Goal: Register for event/course

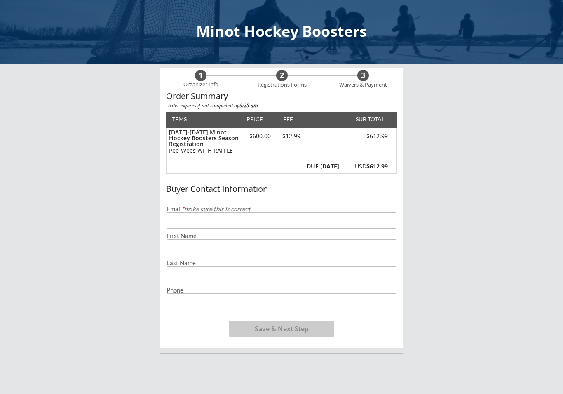
click at [245, 218] on input "email" at bounding box center [282, 220] width 230 height 16
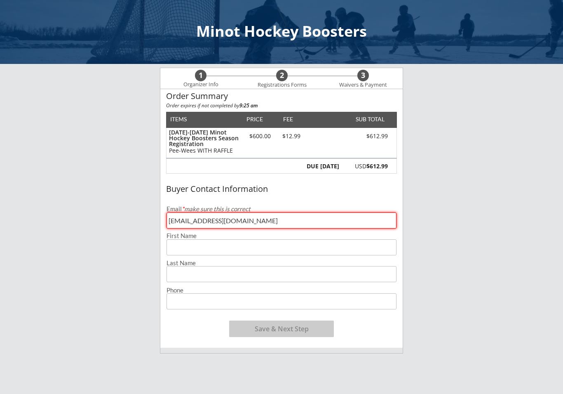
type input "[EMAIL_ADDRESS][DOMAIN_NAME]"
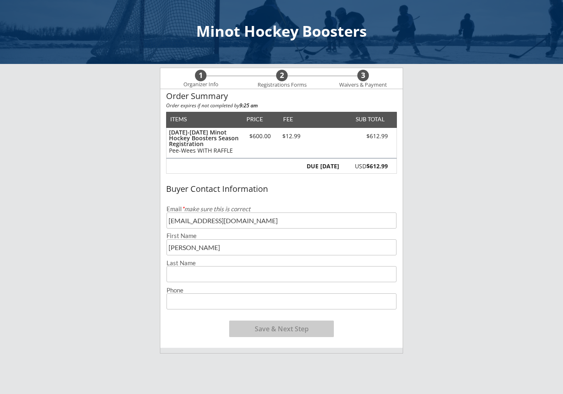
type input "[PERSON_NAME]"
type input "[PHONE_NUMBER]"
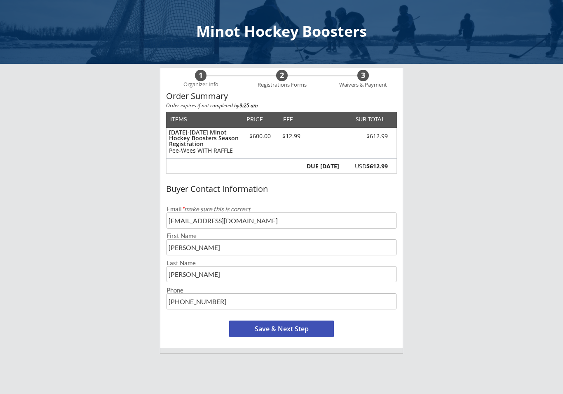
click at [281, 331] on button "Save & Next Step" at bounding box center [281, 328] width 105 height 16
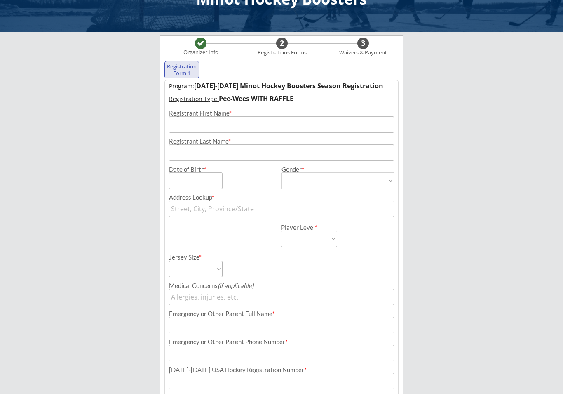
scroll to position [59, 0]
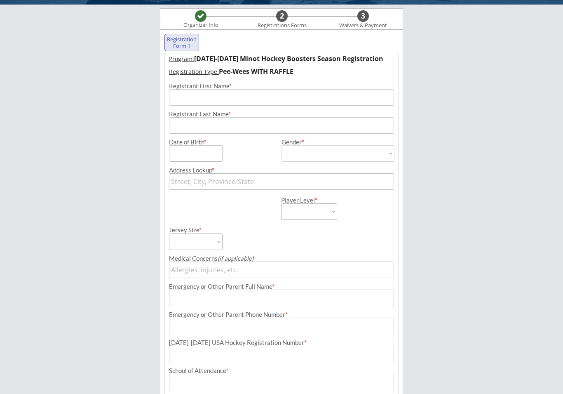
click at [200, 103] on input "input" at bounding box center [281, 97] width 225 height 16
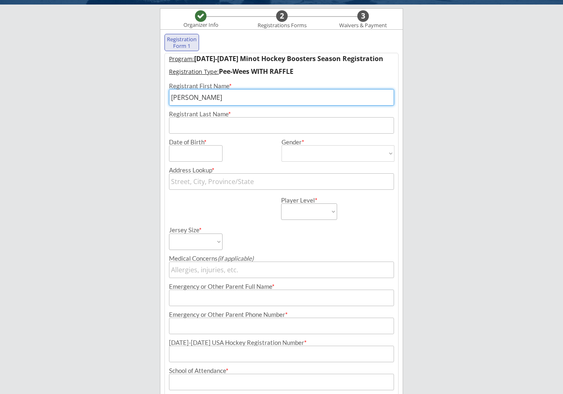
type input "[PERSON_NAME]"
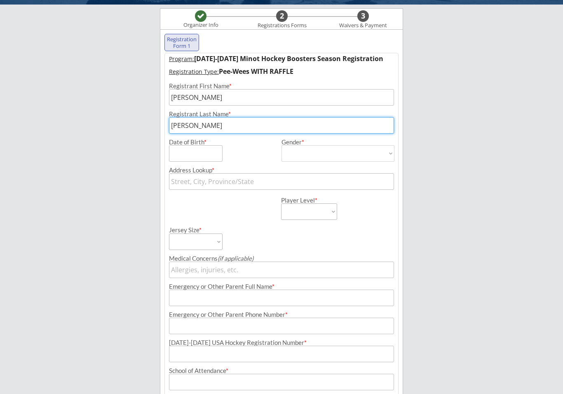
type input "[PERSON_NAME]"
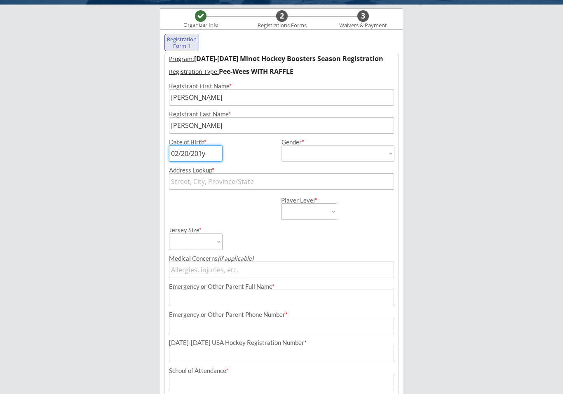
type input "[DATE]"
select select ""[DEMOGRAPHIC_DATA]""
type input "[DEMOGRAPHIC_DATA]"
click at [227, 180] on input "text" at bounding box center [281, 181] width 225 height 16
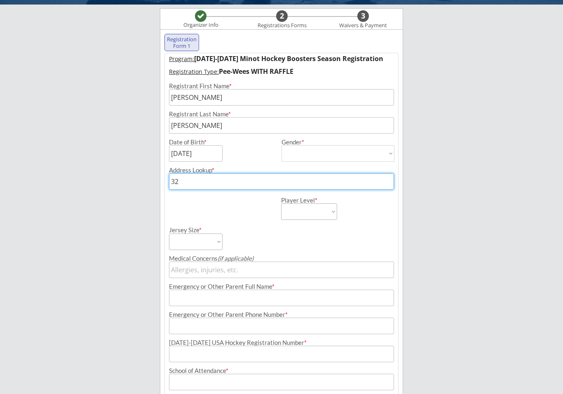
type input "325"
type input "[STREET_ADDRESS]"
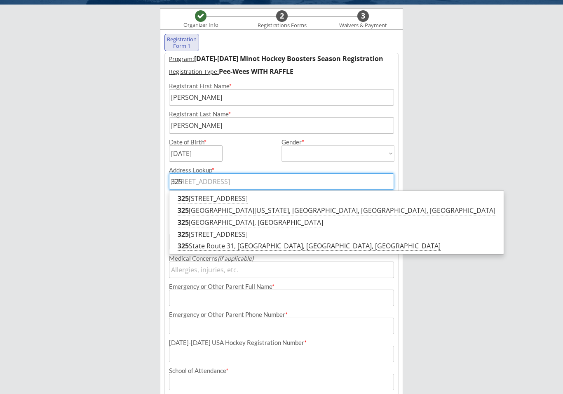
type input "[STREET_ADDRESS]"
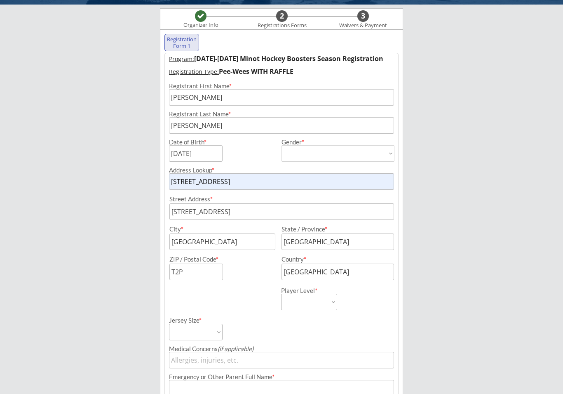
click at [237, 182] on input "[STREET_ADDRESS]" at bounding box center [281, 181] width 225 height 16
type input "[STREET_ADDRESS]"
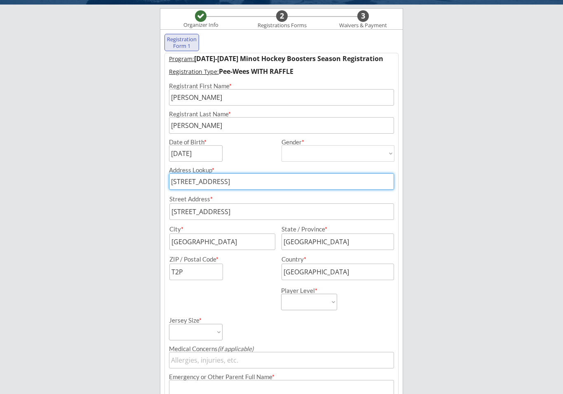
type input "[STREET_ADDRESS][PERSON_NAME]"
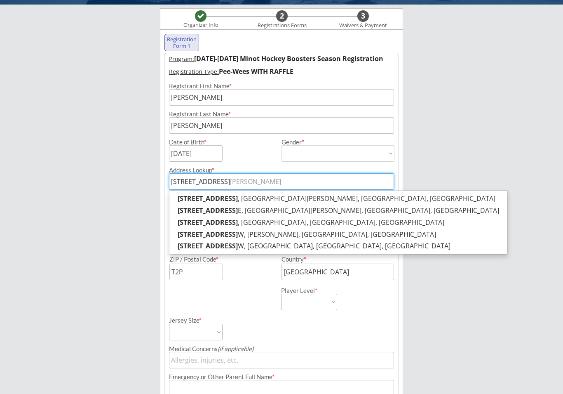
type input "[STREET_ADDRESS]"
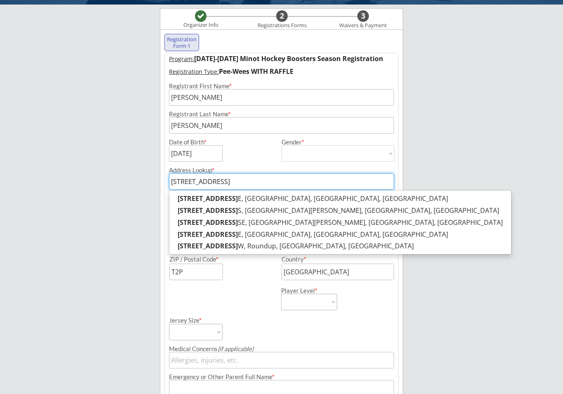
type input "[STREET_ADDRESS]"
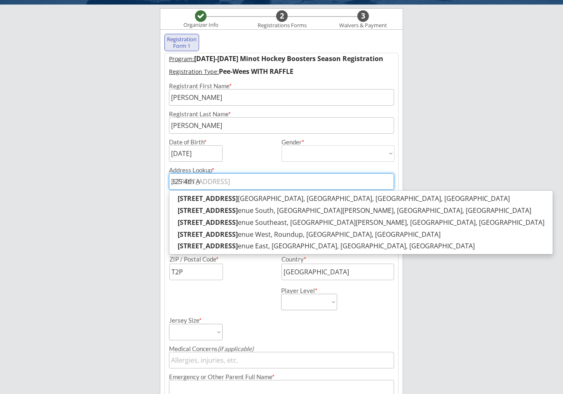
type input "325 4th"
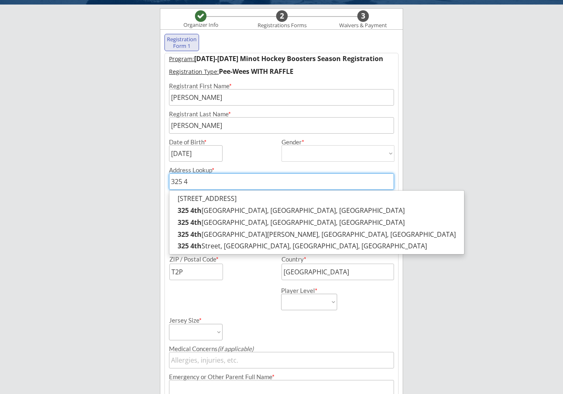
type input "325"
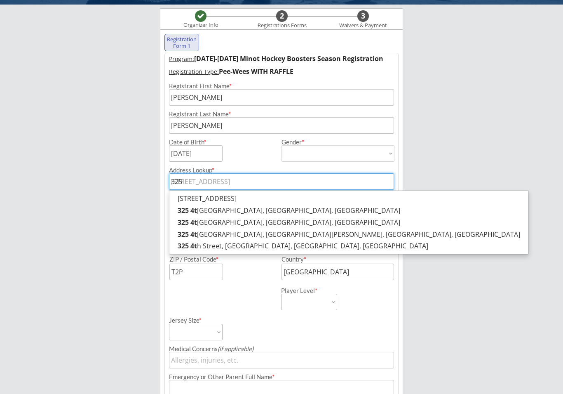
type input "[STREET_ADDRESS]"
type input "325"
type input "[STREET_ADDRESS]"
type input "32"
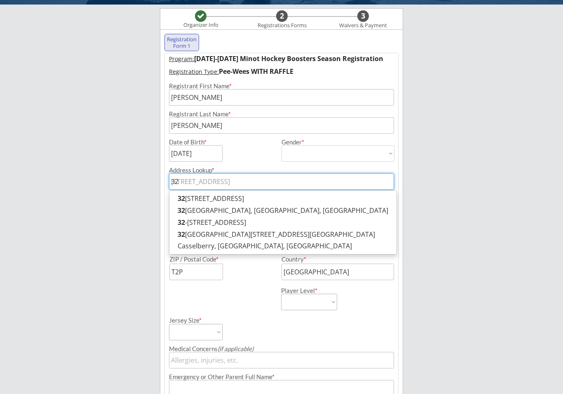
type input "3"
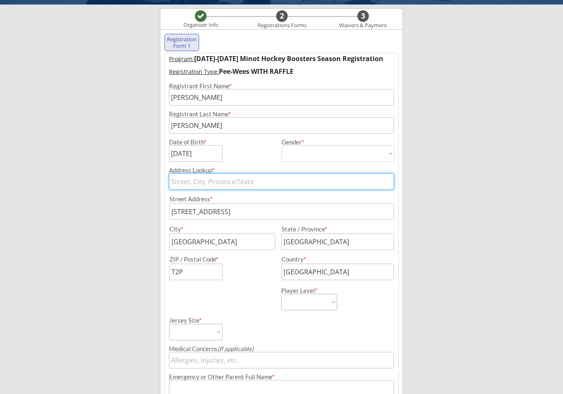
type input "3"
type input "[STREET_ADDRESS]"
type input "32"
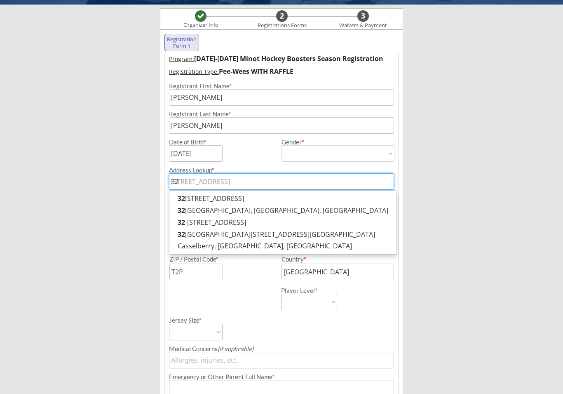
type input "[STREET_ADDRESS]"
type input "325"
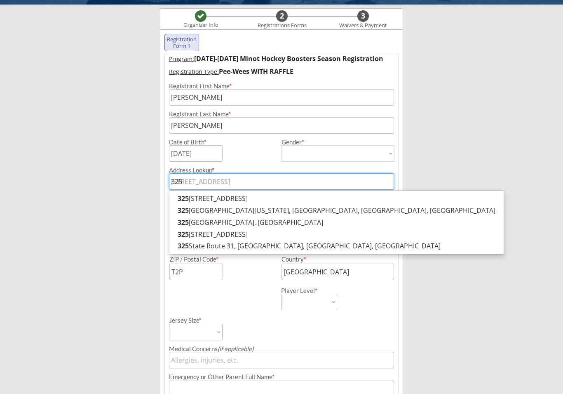
type input "[STREET_ADDRESS]"
type input "325"
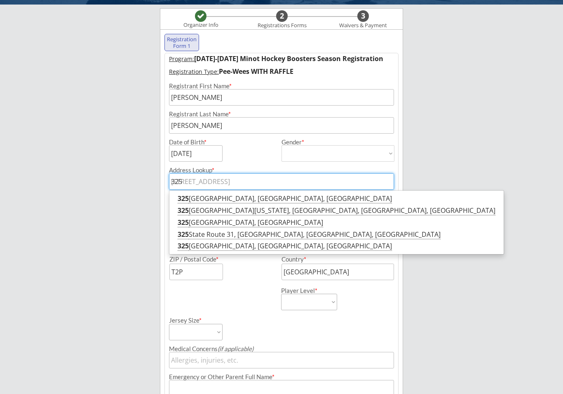
type input "[STREET_ADDRESS]"
type input "325 4"
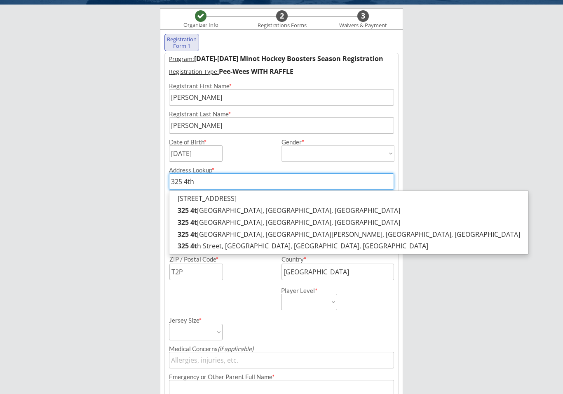
type input "325 4th"
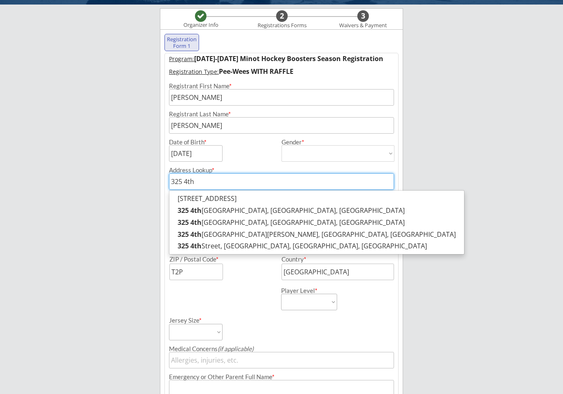
type input "[STREET_ADDRESS]"
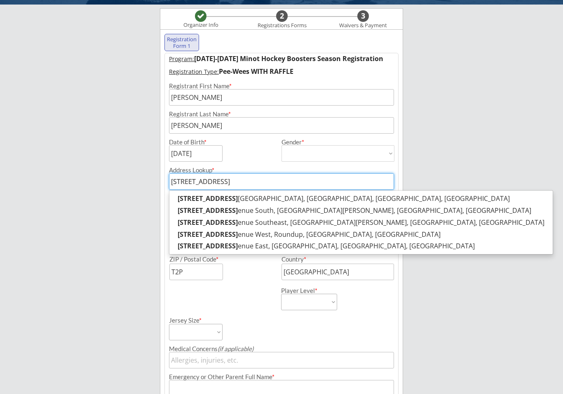
type input "[STREET_ADDRESS]"
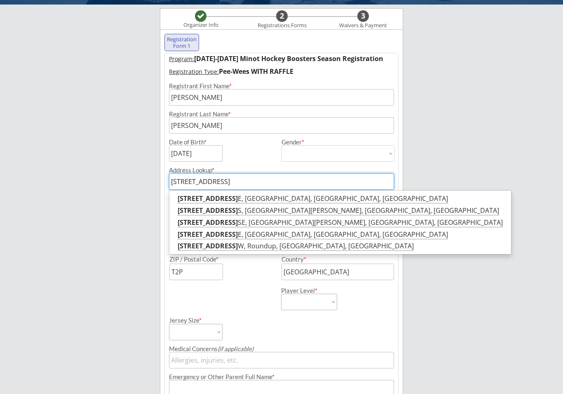
type input "[STREET_ADDRESS][PERSON_NAME]"
type input "[STREET_ADDRESS]"
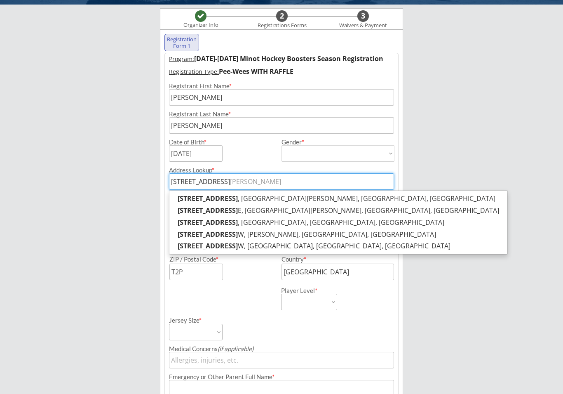
type input "[STREET_ADDRESS][PERSON_NAME]"
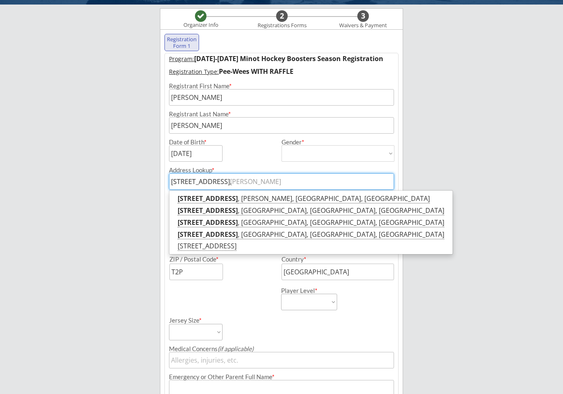
type input "[STREET_ADDRESS],"
type input "[STREET_ADDRESS]"
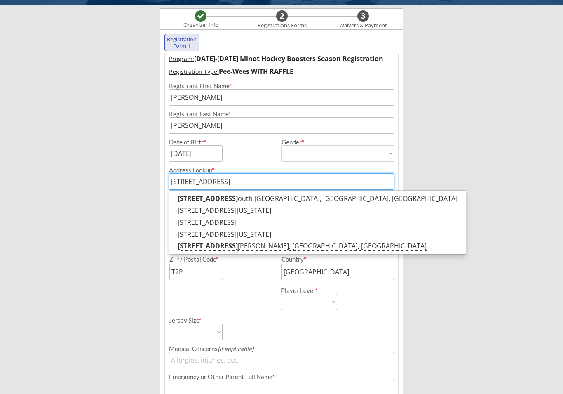
type input "[STREET_ADDRESS]"
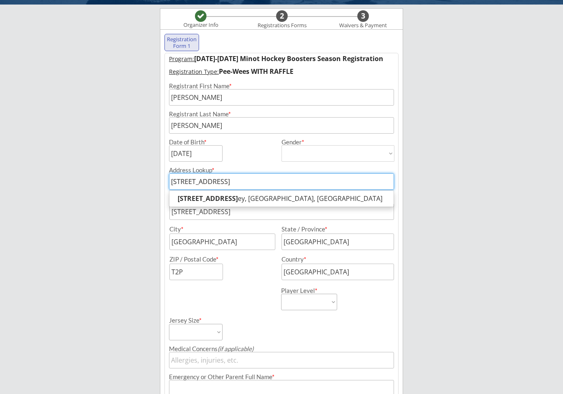
type input "[STREET_ADDRESS]"
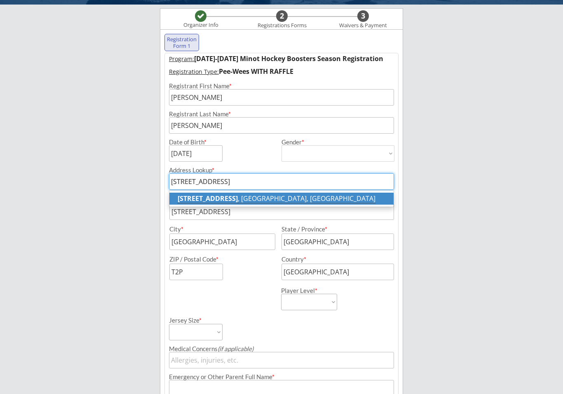
click at [238, 199] on strong "[STREET_ADDRESS]" at bounding box center [208, 198] width 60 height 9
type input "[STREET_ADDRESS]"
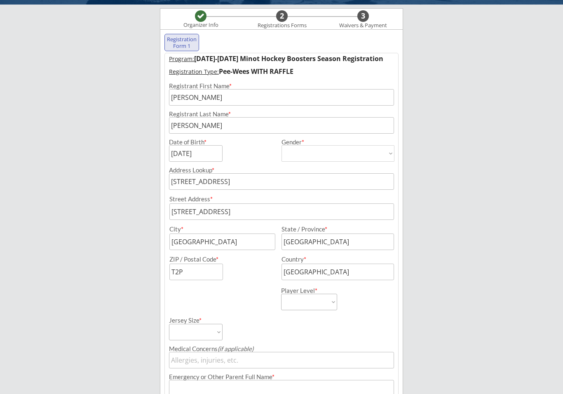
type input "[STREET_ADDRESS]"
type input "[GEOGRAPHIC_DATA]"
type input "[US_STATE]"
type input "58785"
type input "[GEOGRAPHIC_DATA]"
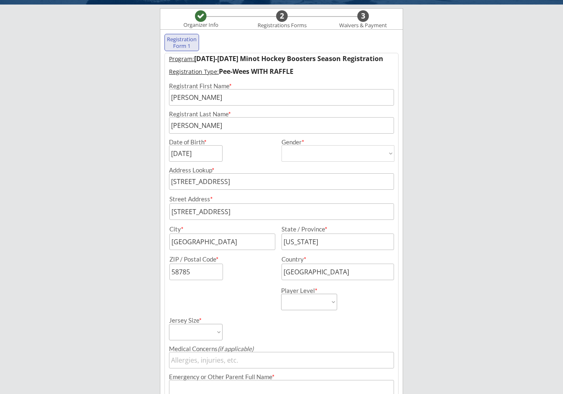
click at [329, 302] on select "Learn to Play Boys Learn to Play Girls Maroon Mites Gold/White Mites Squirts Pe…" at bounding box center [309, 302] width 56 height 16
select select ""Pee-Wees""
click at [218, 333] on select "Adult Small Adult Medium Adult Large Adult XL Goalie Cut" at bounding box center [196, 332] width 54 height 16
select select ""Adult Small""
click at [204, 360] on input "input" at bounding box center [281, 388] width 225 height 16
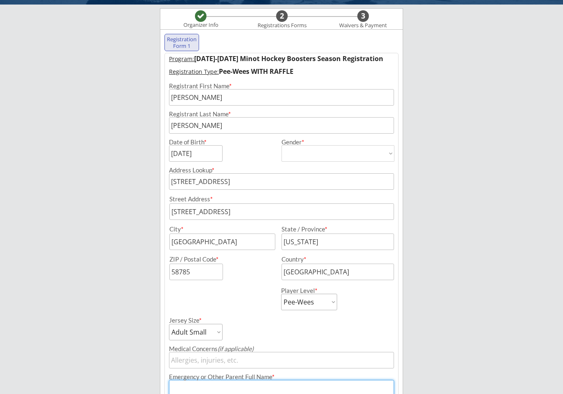
scroll to position [241, 0]
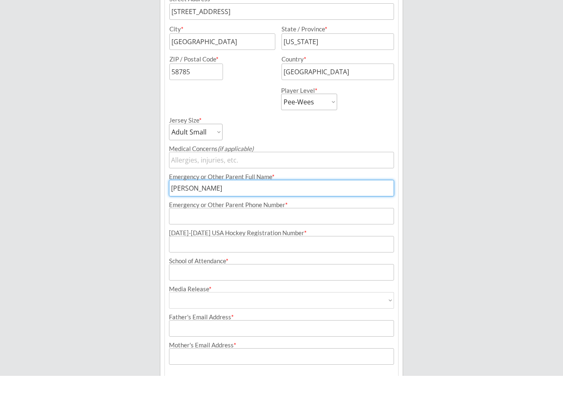
type input "[PERSON_NAME]"
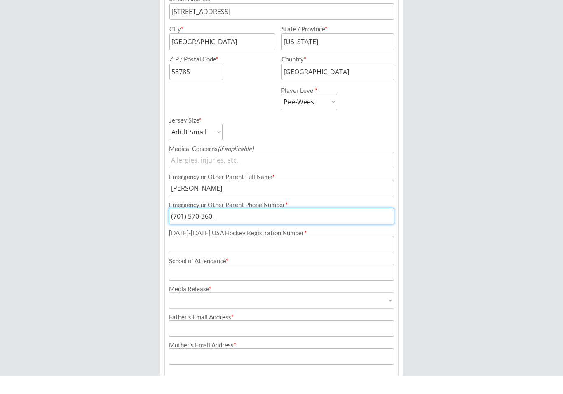
type input "[PHONE_NUMBER]"
click at [195, 254] on input "input" at bounding box center [281, 262] width 225 height 16
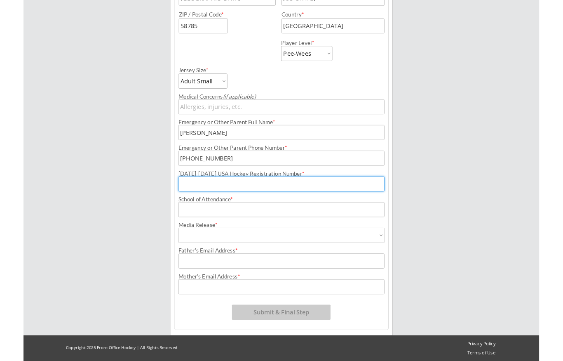
scroll to position [303, 0]
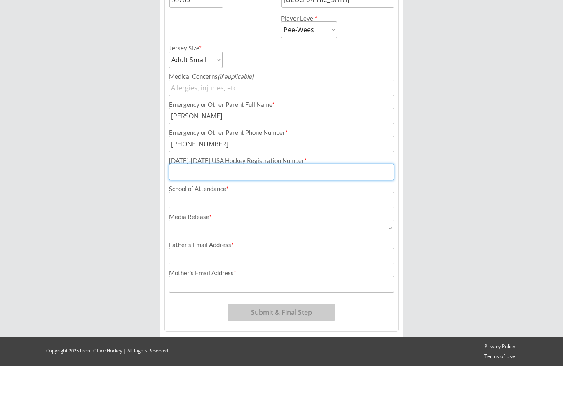
paste input "246600901RAYMO"
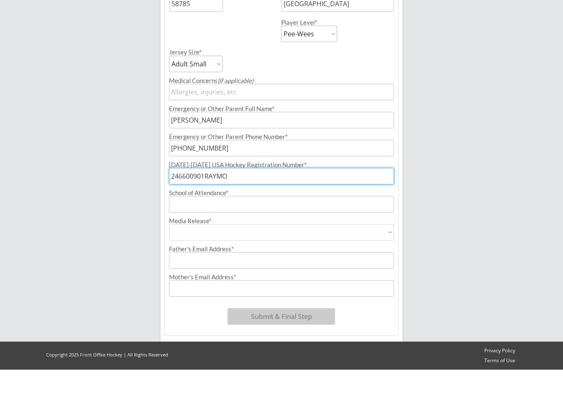
type input "246600901RAYMO"
click at [189, 220] on input "input" at bounding box center [281, 228] width 225 height 16
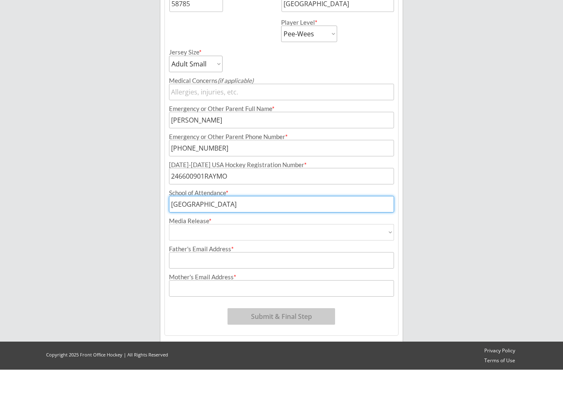
type input "[GEOGRAPHIC_DATA]"
click at [294, 248] on select "Yes No" at bounding box center [281, 256] width 225 height 16
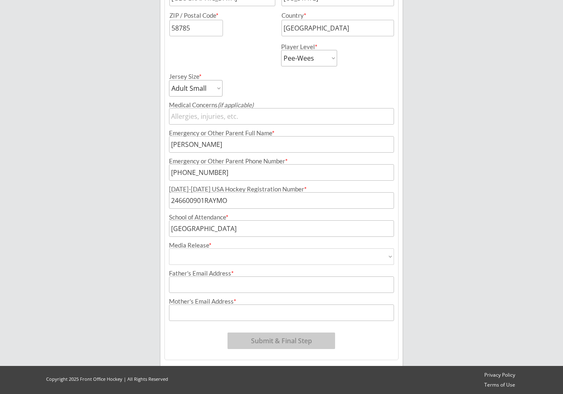
select select ""Yes""
type input "Yes"
click at [209, 284] on input "input" at bounding box center [281, 284] width 225 height 16
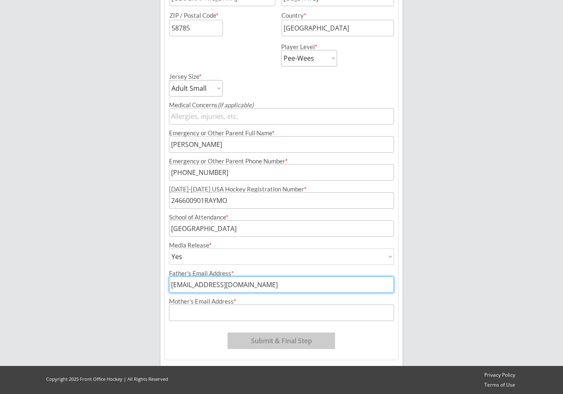
type input "[EMAIL_ADDRESS][DOMAIN_NAME]"
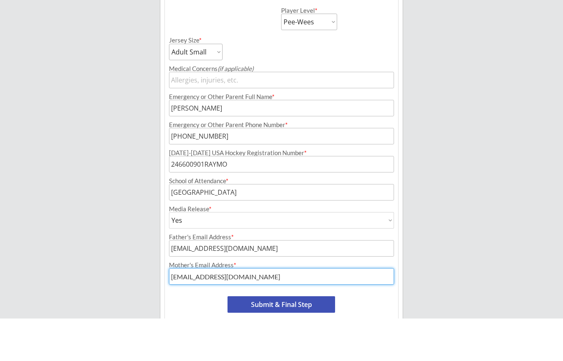
scroll to position [336, 0]
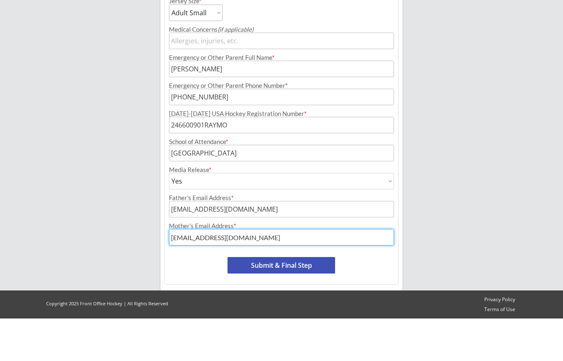
type input "[EMAIL_ADDRESS][DOMAIN_NAME]"
click at [312, 299] on button "Submit & Final Step" at bounding box center [282, 307] width 108 height 16
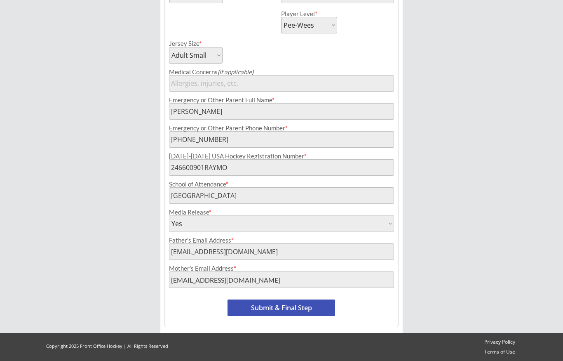
click at [259, 304] on button "Submit & Final Step" at bounding box center [282, 307] width 108 height 16
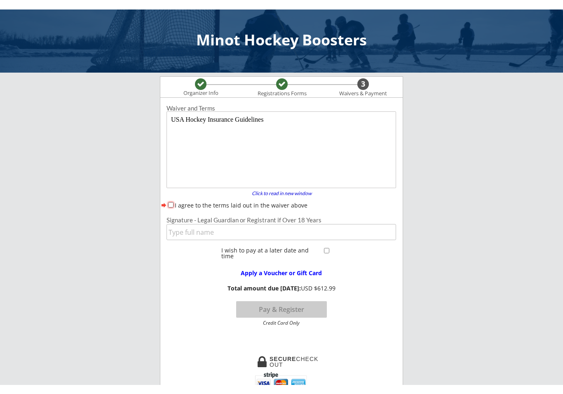
scroll to position [0, 0]
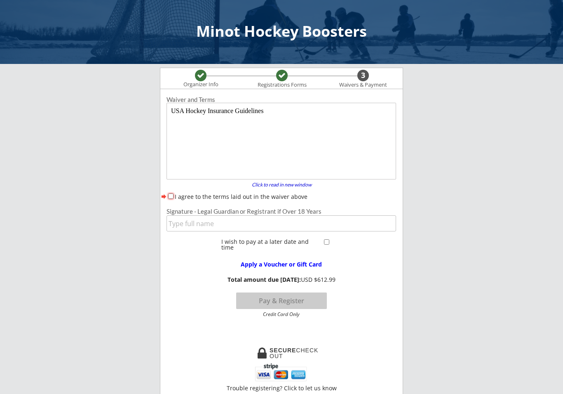
click at [169, 197] on input "I agree to the terms laid out in the waiver above" at bounding box center [170, 195] width 5 height 5
checkbox input "true"
click at [187, 225] on input "input" at bounding box center [282, 223] width 230 height 16
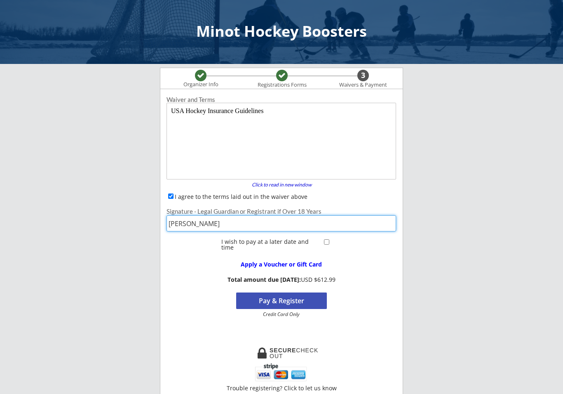
type input "[PERSON_NAME]"
click at [273, 301] on button "Pay & Register" at bounding box center [281, 300] width 91 height 16
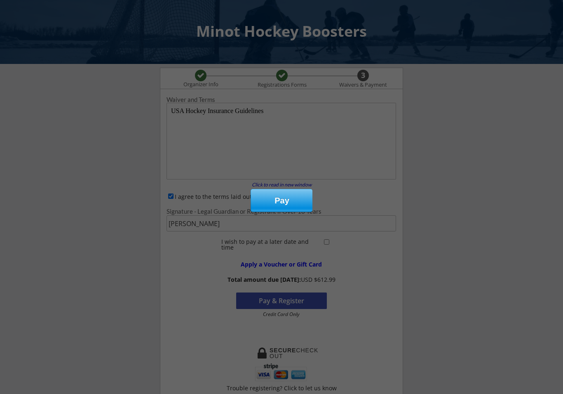
click at [280, 202] on div "Pay" at bounding box center [282, 200] width 62 height 22
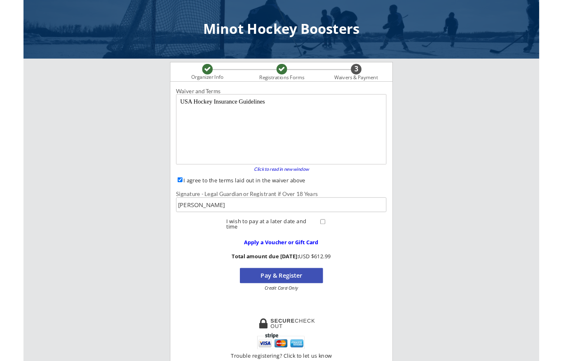
scroll to position [33, 0]
